Goal: Information Seeking & Learning: Learn about a topic

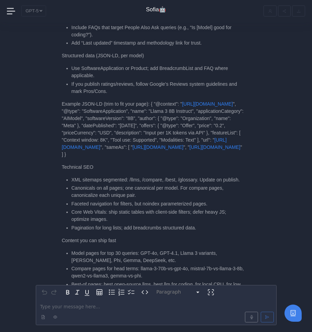
scroll to position [-304, 0]
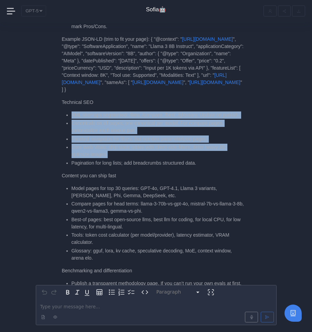
drag, startPoint x: 70, startPoint y: 100, endPoint x: 122, endPoint y: 147, distance: 70.5
click at [122, 147] on ul "XML sitemaps segmented: /llms, /compare, /best, /glossary. Update on publish. C…" at bounding box center [153, 139] width 182 height 55
click at [122, 147] on li "Core Web Vitals: ship static tables with client-side filters; defer heavy JS; o…" at bounding box center [157, 151] width 172 height 14
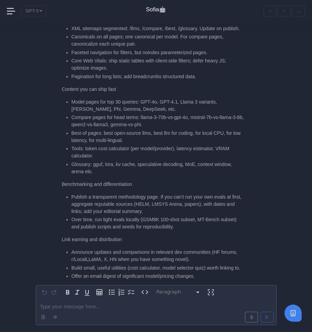
scroll to position [-211, 0]
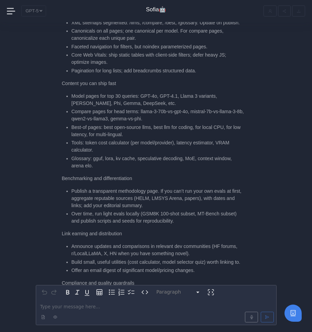
drag, startPoint x: 73, startPoint y: 88, endPoint x: 131, endPoint y: 91, distance: 57.8
click at [131, 93] on li "Model pages for top 30 queries: GPT-4o, GPT-4.1, Llama 3 variants, [PERSON_NAME…" at bounding box center [157, 100] width 172 height 14
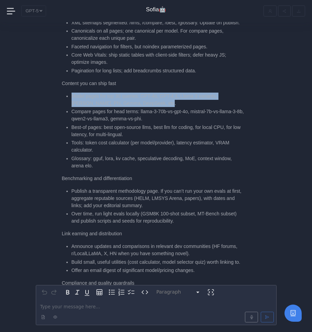
drag, startPoint x: 73, startPoint y: 89, endPoint x: 148, endPoint y: 96, distance: 75.8
click at [148, 96] on li "Model pages for top 30 queries: GPT-4o, GPT-4.1, Llama 3 variants, [PERSON_NAME…" at bounding box center [157, 100] width 172 height 14
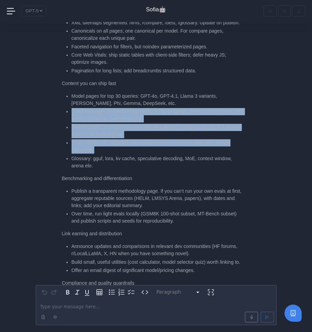
drag, startPoint x: 72, startPoint y: 106, endPoint x: 114, endPoint y: 148, distance: 58.3
click at [114, 148] on ul "Model pages for top 30 queries: GPT-4o, GPT-4.1, Llama 3 variants, [PERSON_NAME…" at bounding box center [153, 131] width 182 height 77
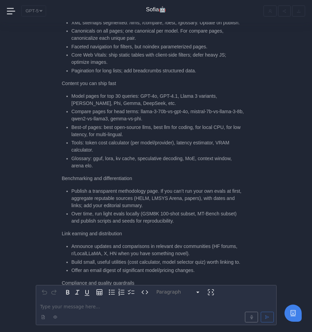
click at [115, 155] on li "Glossary: gguf, lora, kv cache, speculative decoding, MoE, context window, aren…" at bounding box center [157, 162] width 172 height 14
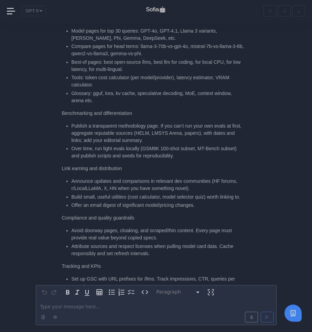
scroll to position [-136, 0]
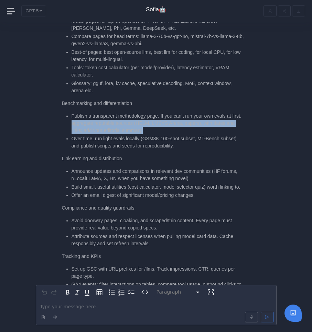
drag, startPoint x: 82, startPoint y: 117, endPoint x: 157, endPoint y: 124, distance: 75.6
click at [157, 124] on li "Publish a transparent methodology page. If you can’t run your own evals at firs…" at bounding box center [157, 124] width 172 height 22
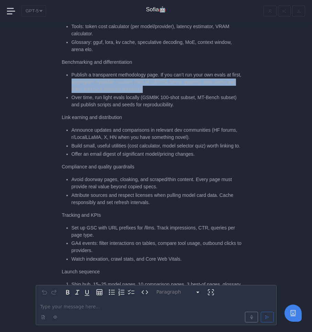
scroll to position [-94, 0]
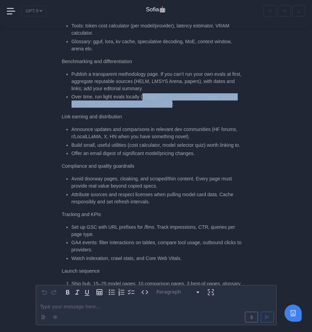
drag, startPoint x: 145, startPoint y: 90, endPoint x: 177, endPoint y: 100, distance: 34.2
click at [177, 100] on li "Over time, run light evals locally (GSM8K 100-shot subset, MT-Bench subset) and…" at bounding box center [157, 100] width 172 height 14
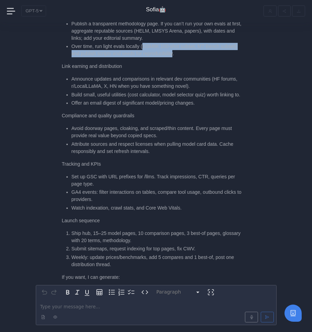
scroll to position [-41, 0]
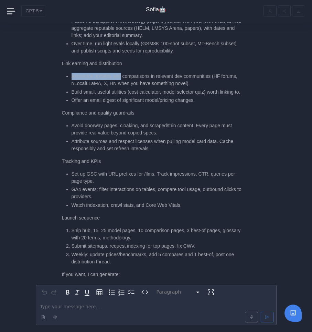
drag, startPoint x: 70, startPoint y: 70, endPoint x: 122, endPoint y: 70, distance: 52.5
click at [122, 73] on ul "Announce updates and comparisons in relevant dev communities (HF forums, r/Loca…" at bounding box center [153, 88] width 182 height 31
click at [122, 73] on li "Announce updates and comparisons in relevant dev communities (HF forums, r/Loca…" at bounding box center [157, 80] width 172 height 14
drag, startPoint x: 109, startPoint y: 75, endPoint x: 179, endPoint y: 75, distance: 70.1
click at [180, 76] on li "Announce updates and comparisons in relevant dev communities (HF forums, r/Loca…" at bounding box center [157, 80] width 172 height 14
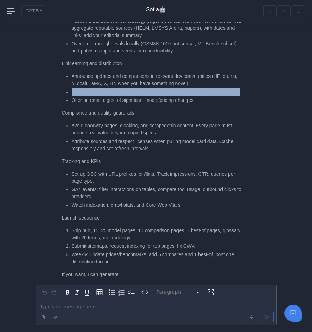
drag, startPoint x: 70, startPoint y: 84, endPoint x: 125, endPoint y: 89, distance: 55.2
click at [125, 89] on ul "Announce updates and comparisons in relevant dev communities (HF forums, r/Loca…" at bounding box center [153, 88] width 182 height 31
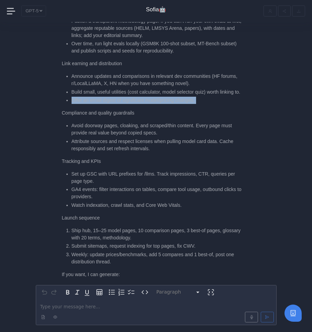
drag, startPoint x: 65, startPoint y: 98, endPoint x: 203, endPoint y: 106, distance: 137.9
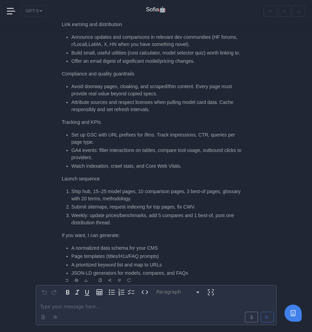
scroll to position [0, 0]
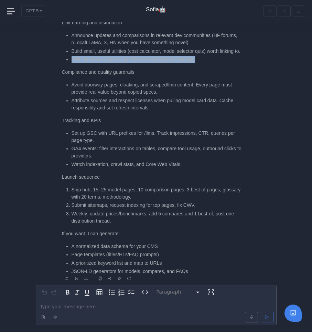
drag, startPoint x: 71, startPoint y: 58, endPoint x: 226, endPoint y: 61, distance: 154.6
click at [226, 61] on li "Offer an email digest of significant model/pricing changes." at bounding box center [157, 59] width 172 height 7
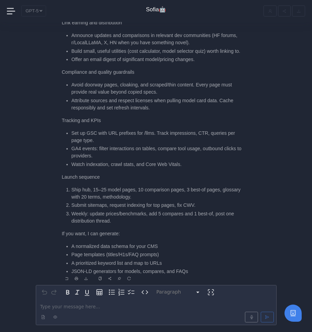
click at [226, 61] on li "Offer an email digest of significant model/pricing changes." at bounding box center [157, 59] width 172 height 7
drag, startPoint x: 68, startPoint y: 83, endPoint x: 119, endPoint y: 86, distance: 51.2
click at [119, 86] on li "Avoid doorway pages, cloaking, and scraped/thin content. Every page must provid…" at bounding box center [157, 88] width 172 height 14
drag, startPoint x: 69, startPoint y: 91, endPoint x: 159, endPoint y: 94, distance: 90.4
click at [159, 94] on ul "Avoid doorway pages, cloaking, and scraped/thin content. Every page must provid…" at bounding box center [153, 96] width 182 height 30
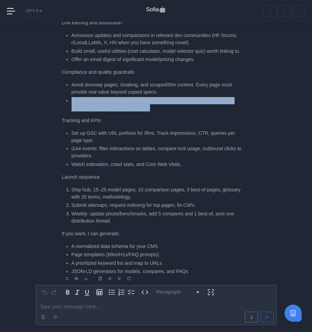
drag, startPoint x: 71, startPoint y: 101, endPoint x: 162, endPoint y: 109, distance: 91.3
click at [162, 109] on li "Attribute sources and respect licenses when pulling model card data. Cache resp…" at bounding box center [157, 104] width 172 height 14
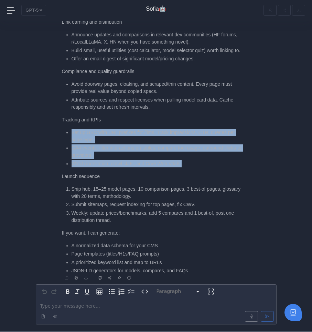
drag, startPoint x: 71, startPoint y: 134, endPoint x: 203, endPoint y: 163, distance: 135.0
click at [203, 163] on ul "Set up GSC with URL prefixes for /llms. Track impressions, CTR, queries per pag…" at bounding box center [153, 148] width 182 height 38
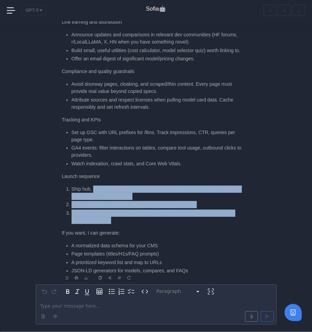
drag, startPoint x: 93, startPoint y: 189, endPoint x: 144, endPoint y: 219, distance: 58.8
click at [144, 219] on ol "Ship hub, 15–25 model pages, 10 comparison pages, 3 best-of pages, glossary wit…" at bounding box center [153, 205] width 182 height 38
click at [152, 190] on li "Ship hub, 15–25 model pages, 10 comparison pages, 3 best-of pages, glossary wit…" at bounding box center [157, 193] width 172 height 14
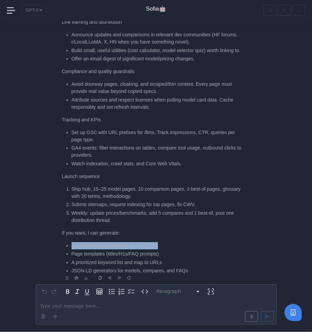
drag, startPoint x: 72, startPoint y: 246, endPoint x: 160, endPoint y: 244, distance: 88.0
click at [160, 244] on li "A normalized data schema for your CMS" at bounding box center [157, 245] width 172 height 7
drag, startPoint x: 71, startPoint y: 260, endPoint x: 177, endPoint y: 258, distance: 106.5
click at [177, 258] on ul "A normalized data schema for your CMS Page templates (titles/H1s/FAQ prompts) A…" at bounding box center [153, 258] width 182 height 33
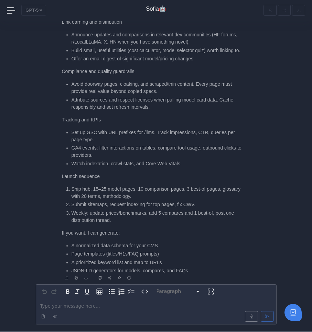
click at [177, 258] on li "Page templates (titles/H1s/FAQ prompts)" at bounding box center [157, 254] width 172 height 7
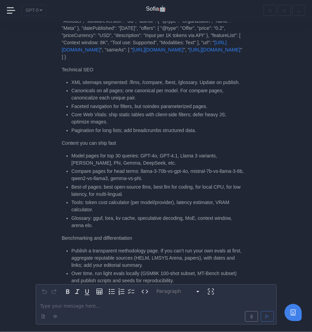
scroll to position [-409, 0]
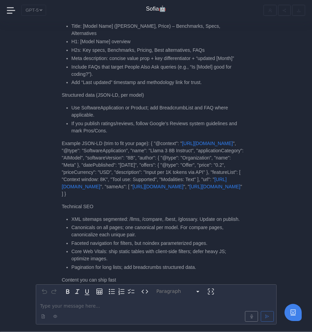
click at [13, 15] on nav "GPT-5 Sofia🤖" at bounding box center [156, 10] width 312 height 22
click at [12, 9] on span at bounding box center [11, 10] width 9 height 9
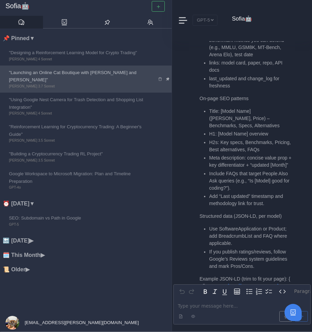
scroll to position [-998, 0]
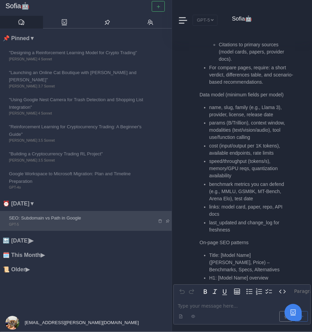
click at [97, 215] on span "SEO: Subdomain vs Path in Google" at bounding box center [78, 218] width 138 height 7
click at [168, 219] on icon at bounding box center [167, 221] width 4 height 4
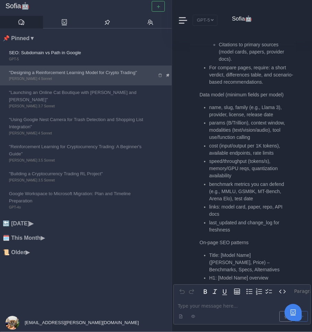
click at [121, 71] on span ""Designing a Reinforcement Learning Model for Crypto Trading"" at bounding box center [78, 72] width 138 height 7
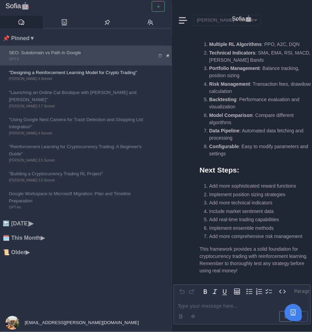
click at [117, 63] on link "SEO: Subdomain vs Path in Google GPT-5" at bounding box center [78, 56] width 156 height 20
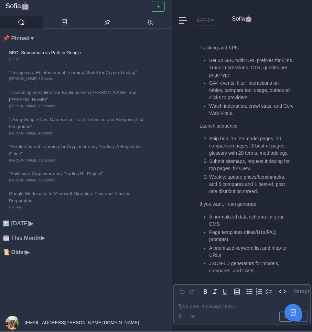
click at [41, 219] on li "🔙 [DATE] ▶" at bounding box center [87, 223] width 169 height 9
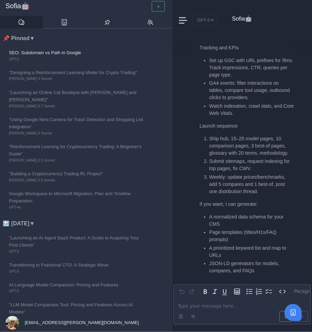
click at [41, 219] on li "🔙 [DATE] ▼" at bounding box center [87, 223] width 169 height 9
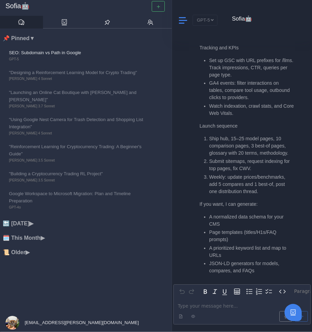
click at [183, 21] on span at bounding box center [183, 20] width 8 height 9
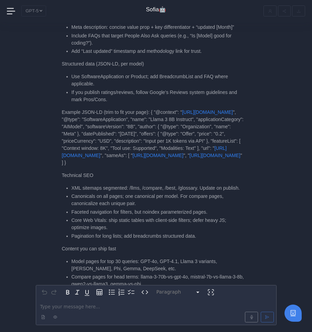
scroll to position [-375, 0]
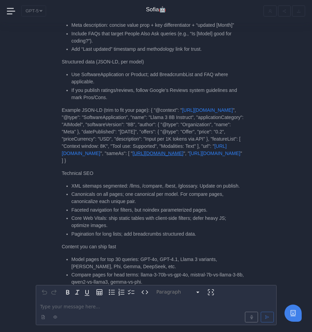
click at [138, 151] on link "[URL][DOMAIN_NAME]" at bounding box center [157, 153] width 51 height 5
click at [189, 151] on link "[URL][DOMAIN_NAME]" at bounding box center [214, 153] width 51 height 5
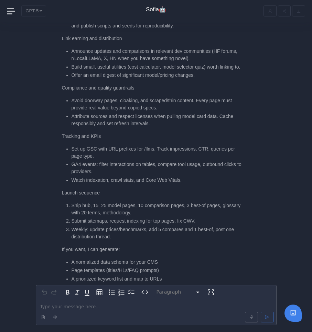
scroll to position [0, 0]
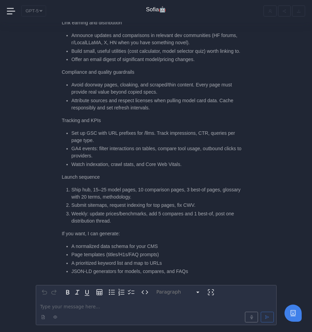
click at [86, 308] on p "editable markdown" at bounding box center [155, 307] width 231 height 7
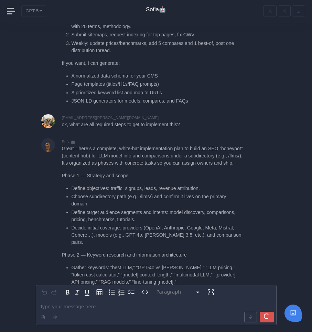
scroll to position [-77, 0]
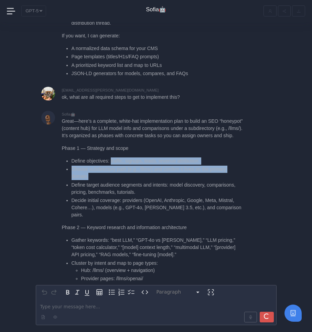
drag, startPoint x: 112, startPoint y: 167, endPoint x: 149, endPoint y: 185, distance: 41.6
click at [149, 185] on ul "Define objectives: traffic, signups, leads, revenue attribution. Choose subdire…" at bounding box center [153, 188] width 182 height 61
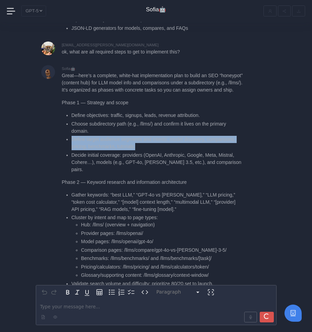
drag, startPoint x: 148, startPoint y: 152, endPoint x: 70, endPoint y: 144, distance: 78.4
click at [70, 144] on ul "Define objectives: traffic, signups, leads, revenue attribution. Choose subdire…" at bounding box center [153, 142] width 182 height 61
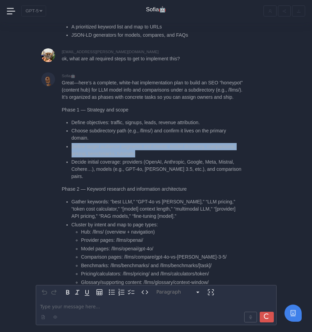
click at [70, 144] on ul "Define objectives: traffic, signups, leads, revenue attribution. Choose subdire…" at bounding box center [153, 149] width 182 height 61
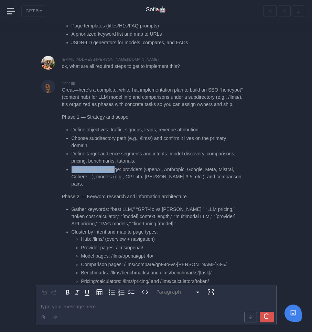
scroll to position [-610, 0]
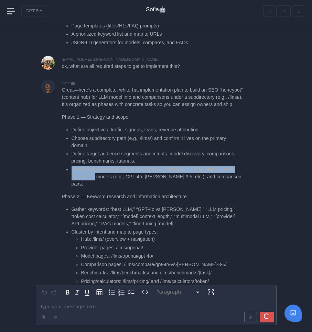
drag, startPoint x: 71, startPoint y: 163, endPoint x: 94, endPoint y: 171, distance: 24.4
click at [94, 171] on li "Decide initial coverage: providers (OpenAI, Anthropic, Google, Meta, Mistral, C…" at bounding box center [157, 177] width 172 height 22
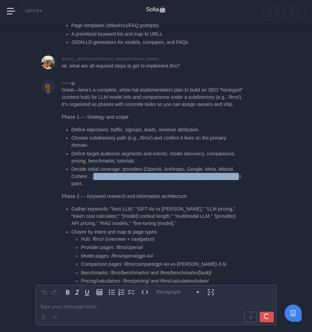
drag, startPoint x: 233, startPoint y: 170, endPoint x: 92, endPoint y: 167, distance: 140.5
click at [92, 167] on li "Decide initial coverage: providers (OpenAI, Anthropic, Google, Meta, Mistral, C…" at bounding box center [157, 177] width 172 height 22
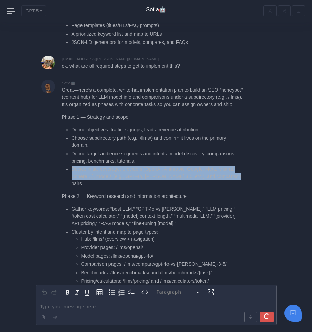
drag, startPoint x: 72, startPoint y: 161, endPoint x: 239, endPoint y: 171, distance: 166.9
click at [239, 171] on li "Decide initial coverage: providers (OpenAI, Anthropic, Google, Meta, Mistral, C…" at bounding box center [157, 177] width 172 height 22
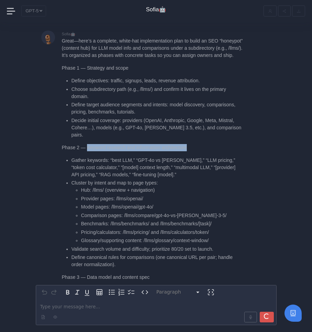
drag, startPoint x: 86, startPoint y: 132, endPoint x: 192, endPoint y: 135, distance: 106.2
click at [193, 144] on p "Phase 2 — Keyword research and information architecture" at bounding box center [153, 147] width 182 height 7
click at [192, 144] on p "Phase 2 — Keyword research and information architecture" at bounding box center [153, 147] width 182 height 7
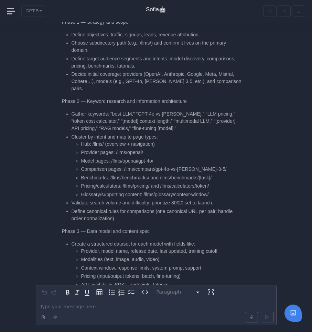
scroll to position [-1220, 0]
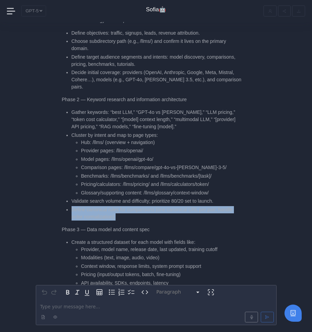
drag, startPoint x: 71, startPoint y: 195, endPoint x: 121, endPoint y: 204, distance: 51.1
click at [122, 204] on ul "Gather keywords: “best LLM,” “GPT-4o vs [PERSON_NAME],” “LLM pricing,” “token c…" at bounding box center [153, 165] width 182 height 112
click at [121, 206] on li "Define canonical rules for comparisons (one canonical URL per pair; handle orde…" at bounding box center [157, 213] width 172 height 14
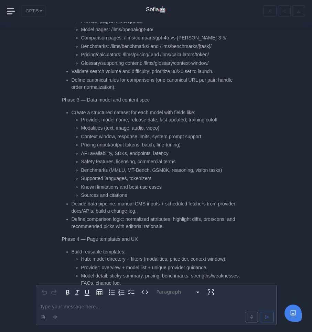
scroll to position [-1089, 0]
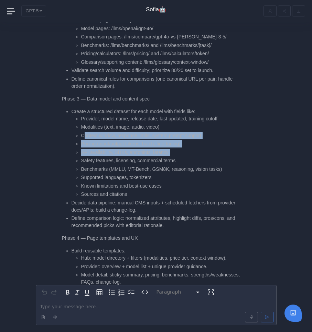
drag, startPoint x: 83, startPoint y: 121, endPoint x: 117, endPoint y: 141, distance: 40.1
click at [118, 142] on ul "Provider, model name, release date, last updated, training cutoff Modalities (t…" at bounding box center [157, 156] width 172 height 83
click at [117, 149] on li "API availability, SDKs, endpoints, latency" at bounding box center [162, 152] width 163 height 7
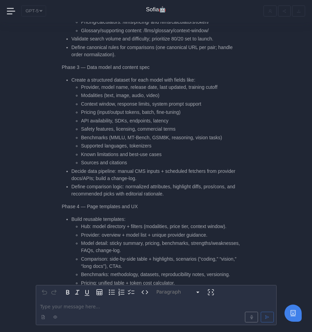
scroll to position [-1056, 0]
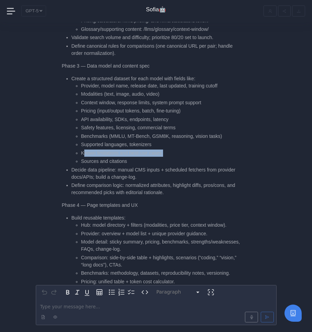
drag, startPoint x: 83, startPoint y: 140, endPoint x: 175, endPoint y: 143, distance: 92.1
click at [177, 143] on ul "Provider, model name, release date, last updated, training cutoff Modalities (t…" at bounding box center [157, 123] width 172 height 83
click at [81, 167] on li "Decide data pipeline: manual CMS inputs + scheduled fetchers from provider docs…" at bounding box center [157, 174] width 172 height 14
drag, startPoint x: 74, startPoint y: 157, endPoint x: 120, endPoint y: 155, distance: 46.0
click at [121, 167] on li "Decide data pipeline: manual CMS inputs + scheduled fetchers from provider docs…" at bounding box center [157, 174] width 172 height 14
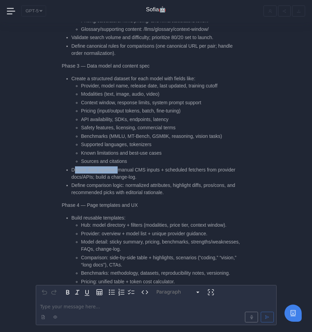
click at [120, 167] on li "Decide data pipeline: manual CMS inputs + scheduled fetchers from provider docs…" at bounding box center [157, 174] width 172 height 14
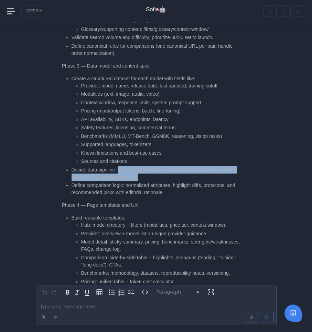
drag, startPoint x: 119, startPoint y: 155, endPoint x: 142, endPoint y: 166, distance: 25.8
click at [142, 167] on li "Decide data pipeline: manual CMS inputs + scheduled fetchers from provider docs…" at bounding box center [157, 174] width 172 height 14
drag, startPoint x: 149, startPoint y: 165, endPoint x: 71, endPoint y: 155, distance: 79.3
click at [71, 155] on ul "Create a structured dataset for each model with fields like: Provider, model na…" at bounding box center [153, 136] width 182 height 122
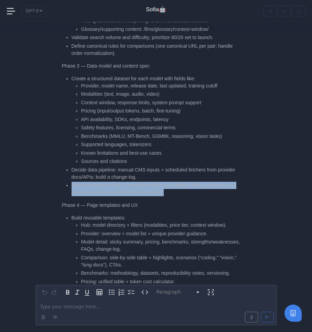
drag, startPoint x: 70, startPoint y: 173, endPoint x: 174, endPoint y: 177, distance: 104.1
click at [174, 177] on ul "Create a structured dataset for each model with fields like: Provider, model na…" at bounding box center [153, 136] width 182 height 122
click at [174, 182] on li "Define comparison logic: normalized attributes, highlight diffs, pros/cons, and…" at bounding box center [157, 189] width 172 height 14
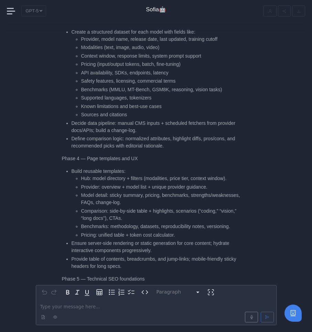
scroll to position [-1009, 0]
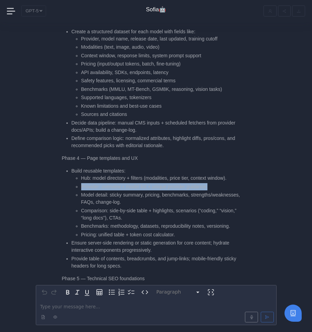
drag, startPoint x: 82, startPoint y: 173, endPoint x: 215, endPoint y: 173, distance: 133.6
click at [215, 183] on li "Provider: overview + model list + unique provider guidance." at bounding box center [162, 186] width 163 height 7
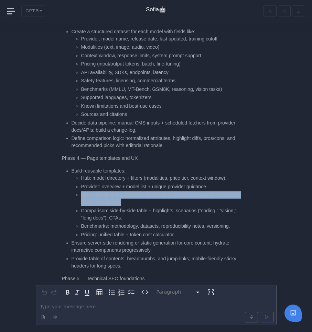
drag, startPoint x: 81, startPoint y: 180, endPoint x: 182, endPoint y: 188, distance: 101.7
click at [182, 192] on li "Model detail: sticky summary, pricing, benchmarks, strengths/weaknesses, FAQs, …" at bounding box center [162, 199] width 163 height 14
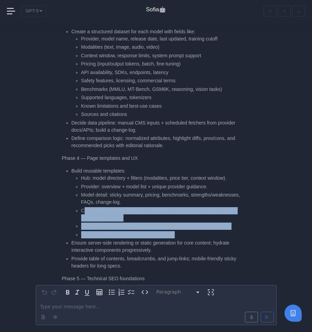
drag, startPoint x: 82, startPoint y: 193, endPoint x: 195, endPoint y: 220, distance: 115.9
click at [196, 220] on ul "Hub: model directory + filters (modalities, price tier, context window). Provid…" at bounding box center [157, 207] width 172 height 64
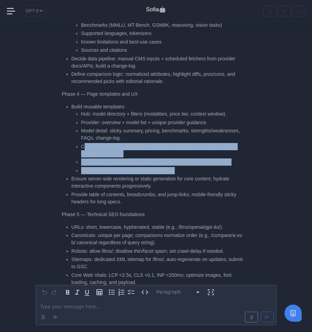
scroll to position [-939, 0]
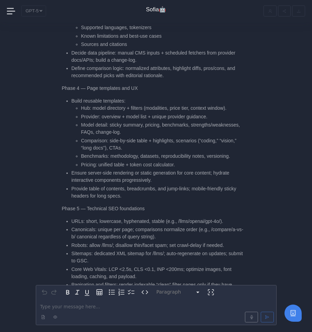
click at [113, 170] on li "Ensure server-side rendering or static generation for core content; hydrate int…" at bounding box center [157, 177] width 172 height 14
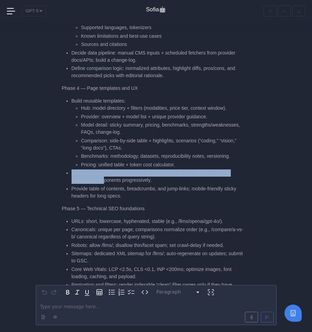
drag, startPoint x: 71, startPoint y: 159, endPoint x: 106, endPoint y: 163, distance: 34.6
click at [106, 170] on li "Ensure server-side rendering or static generation for core content; hydrate int…" at bounding box center [157, 177] width 172 height 14
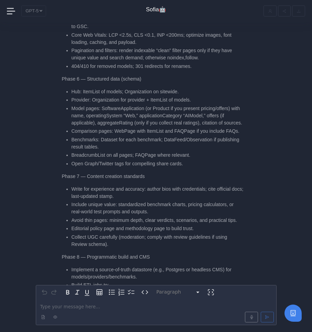
scroll to position [-703, 0]
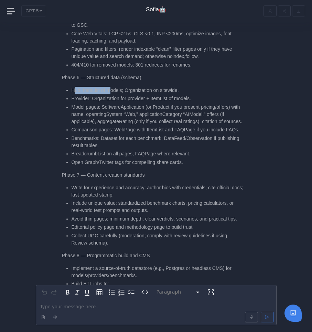
drag, startPoint x: 73, startPoint y: 75, endPoint x: 112, endPoint y: 76, distance: 39.2
click at [112, 87] on li "Hub: ItemList of models; Organization on sitewide." at bounding box center [157, 90] width 172 height 7
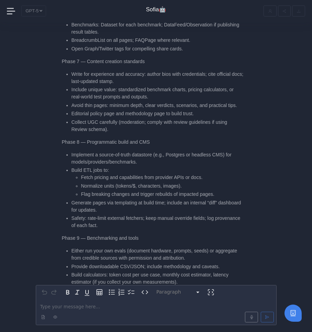
scroll to position [-588, 0]
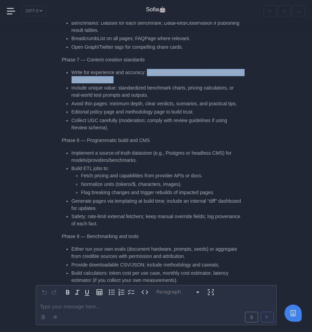
drag, startPoint x: 150, startPoint y: 64, endPoint x: 141, endPoint y: 72, distance: 12.1
click at [141, 72] on li "Write for experience and accuracy: author bios with credentials; cite official …" at bounding box center [157, 76] width 172 height 14
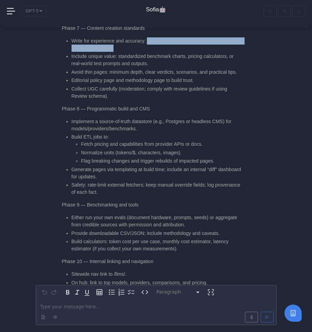
scroll to position [-555, 0]
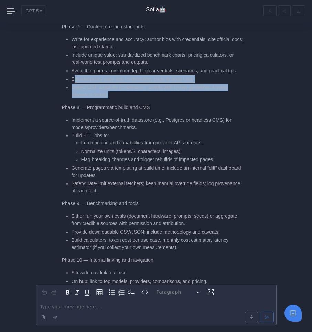
drag, startPoint x: 73, startPoint y: 78, endPoint x: 123, endPoint y: 95, distance: 52.6
click at [123, 95] on ul "Write for experience and accuracy: author bios with credentials; cite official …" at bounding box center [153, 67] width 182 height 63
click at [123, 95] on li "Collect UGC carefully (moderation; comply with review guidelines if using Revie…" at bounding box center [157, 91] width 172 height 14
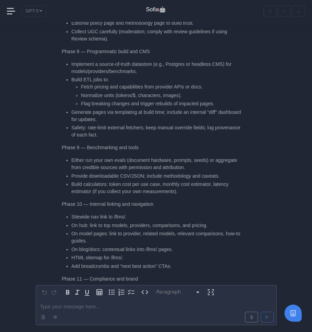
scroll to position [-498, 0]
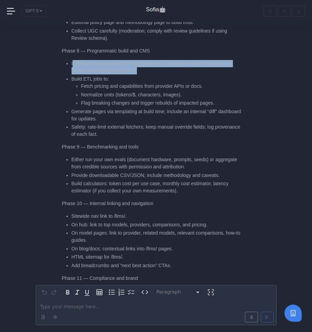
drag, startPoint x: 72, startPoint y: 62, endPoint x: 153, endPoint y: 69, distance: 81.0
click at [153, 69] on li "Implement a source-of-truth datastore (e.g., Postgres or headless CMS) for mode…" at bounding box center [157, 67] width 172 height 14
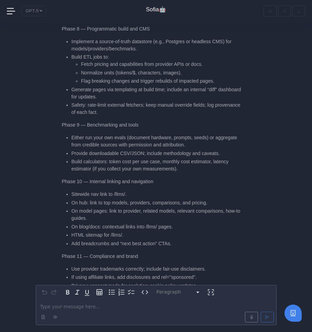
scroll to position [-475, 0]
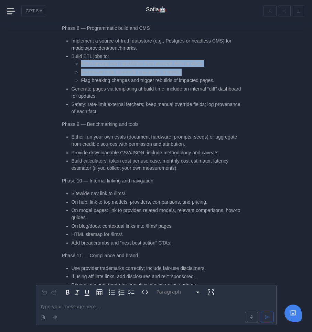
drag, startPoint x: 80, startPoint y: 61, endPoint x: 214, endPoint y: 69, distance: 134.9
click at [214, 69] on ul "Fetch pricing and capabilities from provider APIs or docs. Normalize units (tok…" at bounding box center [157, 72] width 172 height 24
click at [214, 69] on li "Normalize units (tokens/$, characters, images)." at bounding box center [162, 72] width 163 height 7
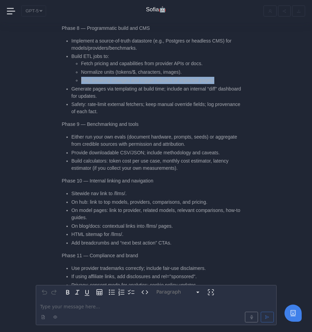
drag, startPoint x: 81, startPoint y: 81, endPoint x: 229, endPoint y: 81, distance: 147.7
click at [229, 81] on li "Flag breaking changes and trigger rebuilds of impacted pages." at bounding box center [162, 80] width 163 height 7
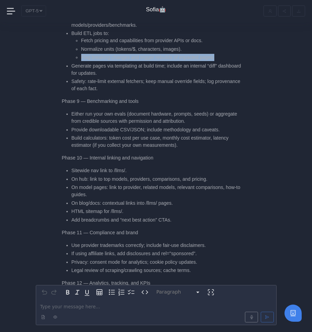
scroll to position [-452, 0]
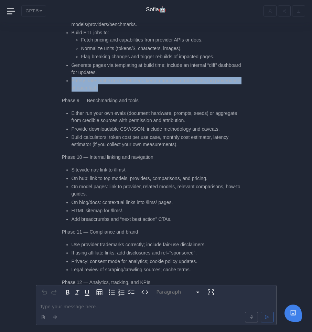
drag, startPoint x: 66, startPoint y: 84, endPoint x: 132, endPoint y: 88, distance: 66.4
click at [132, 88] on ul "Implement a source-of-truth datastore (e.g., Postgres or headless CMS) for mode…" at bounding box center [153, 53] width 182 height 78
click at [132, 88] on li "Safety: rate-limit external fetchers; keep manual override fields; log provenan…" at bounding box center [157, 84] width 172 height 14
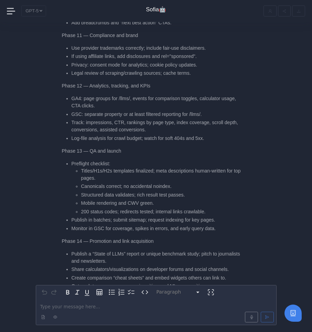
scroll to position [-255, 0]
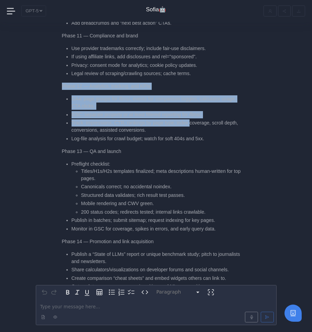
drag, startPoint x: 59, startPoint y: 86, endPoint x: 193, endPoint y: 127, distance: 140.1
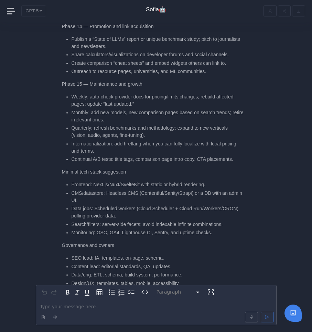
scroll to position [-39, 0]
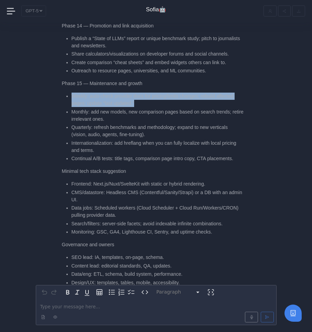
drag, startPoint x: 69, startPoint y: 93, endPoint x: 142, endPoint y: 104, distance: 74.0
click at [142, 104] on ul "Weekly: auto-check provider docs for pricing/limits changes; rebuild affected p…" at bounding box center [153, 128] width 182 height 70
click at [142, 104] on li "Weekly: auto-check provider docs for pricing/limits changes; rebuild affected p…" at bounding box center [157, 100] width 172 height 14
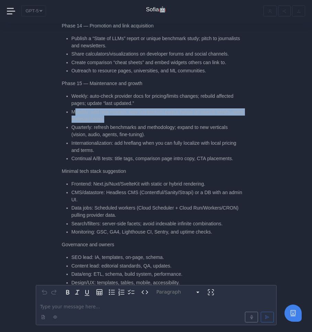
drag, startPoint x: 74, startPoint y: 111, endPoint x: 138, endPoint y: 120, distance: 65.2
click at [138, 120] on li "Monthly: add new models, new comparison pages based on search trends; retire ir…" at bounding box center [157, 116] width 172 height 14
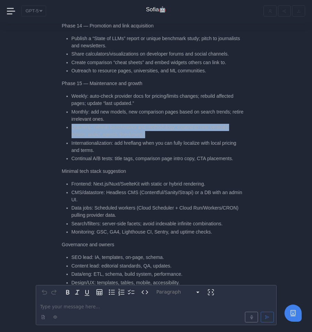
drag, startPoint x: 73, startPoint y: 129, endPoint x: 161, endPoint y: 135, distance: 88.1
click at [161, 135] on li "Quarterly: refresh benchmarks and methodology; expand to new verticals (vision,…" at bounding box center [157, 131] width 172 height 14
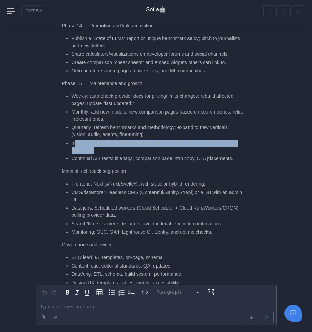
drag, startPoint x: 75, startPoint y: 143, endPoint x: 121, endPoint y: 150, distance: 46.4
click at [121, 150] on li "Internationalization: add hreflang when you can fully localize with local prici…" at bounding box center [157, 147] width 172 height 14
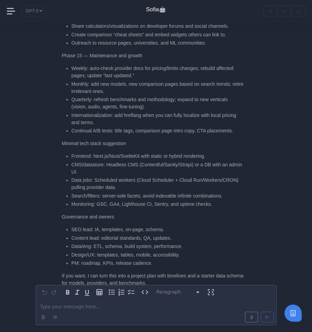
scroll to position [-9, 0]
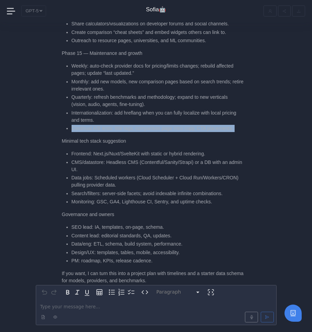
drag, startPoint x: 71, startPoint y: 128, endPoint x: 133, endPoint y: 133, distance: 61.3
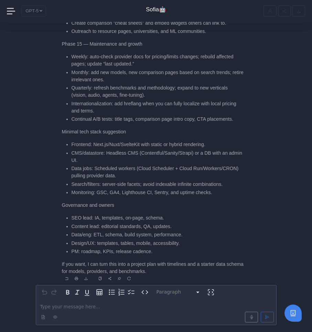
scroll to position [1, 0]
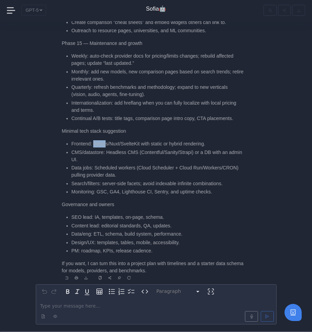
drag, startPoint x: 94, startPoint y: 145, endPoint x: 107, endPoint y: 145, distance: 13.4
click at [107, 145] on li "Frontend: Next.js/Nuxt/SvelteKit with static or hybrid rendering." at bounding box center [157, 143] width 172 height 7
click at [113, 310] on div at bounding box center [156, 316] width 238 height 13
click at [113, 309] on p "editable markdown" at bounding box center [155, 306] width 231 height 7
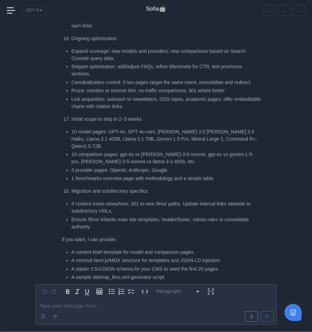
scroll to position [0, 0]
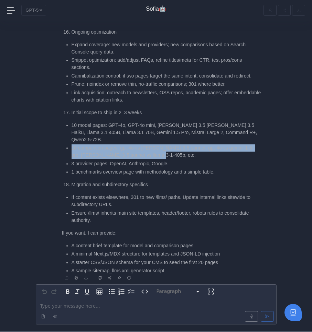
drag, startPoint x: 71, startPoint y: 148, endPoint x: 152, endPoint y: 155, distance: 81.7
click at [152, 155] on li "10 comparison pages: gpt-4o vs [PERSON_NAME]-3-5-sonnet, gpt-4o vs gemini-1-5-p…" at bounding box center [166, 152] width 190 height 14
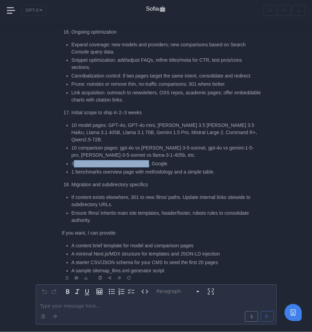
drag, startPoint x: 73, startPoint y: 164, endPoint x: 152, endPoint y: 165, distance: 79.3
click at [152, 165] on li "3 provider pages: OpenAI, Anthropic, Google." at bounding box center [166, 163] width 190 height 7
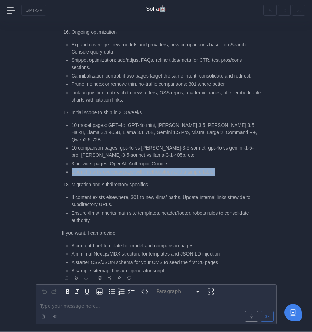
drag, startPoint x: 67, startPoint y: 172, endPoint x: 231, endPoint y: 175, distance: 164.2
click at [231, 175] on li "1 benchmarks overview page with methodology and a simple table." at bounding box center [166, 172] width 190 height 7
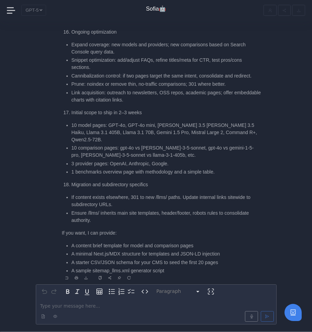
click at [159, 164] on li "3 provider pages: OpenAI, Anthropic, Google." at bounding box center [166, 163] width 190 height 7
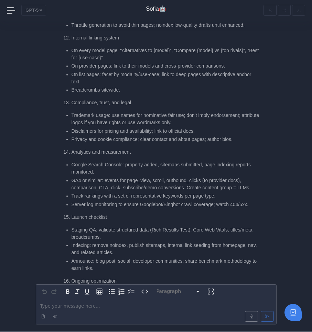
scroll to position [-271, 0]
